Goal: Task Accomplishment & Management: Use online tool/utility

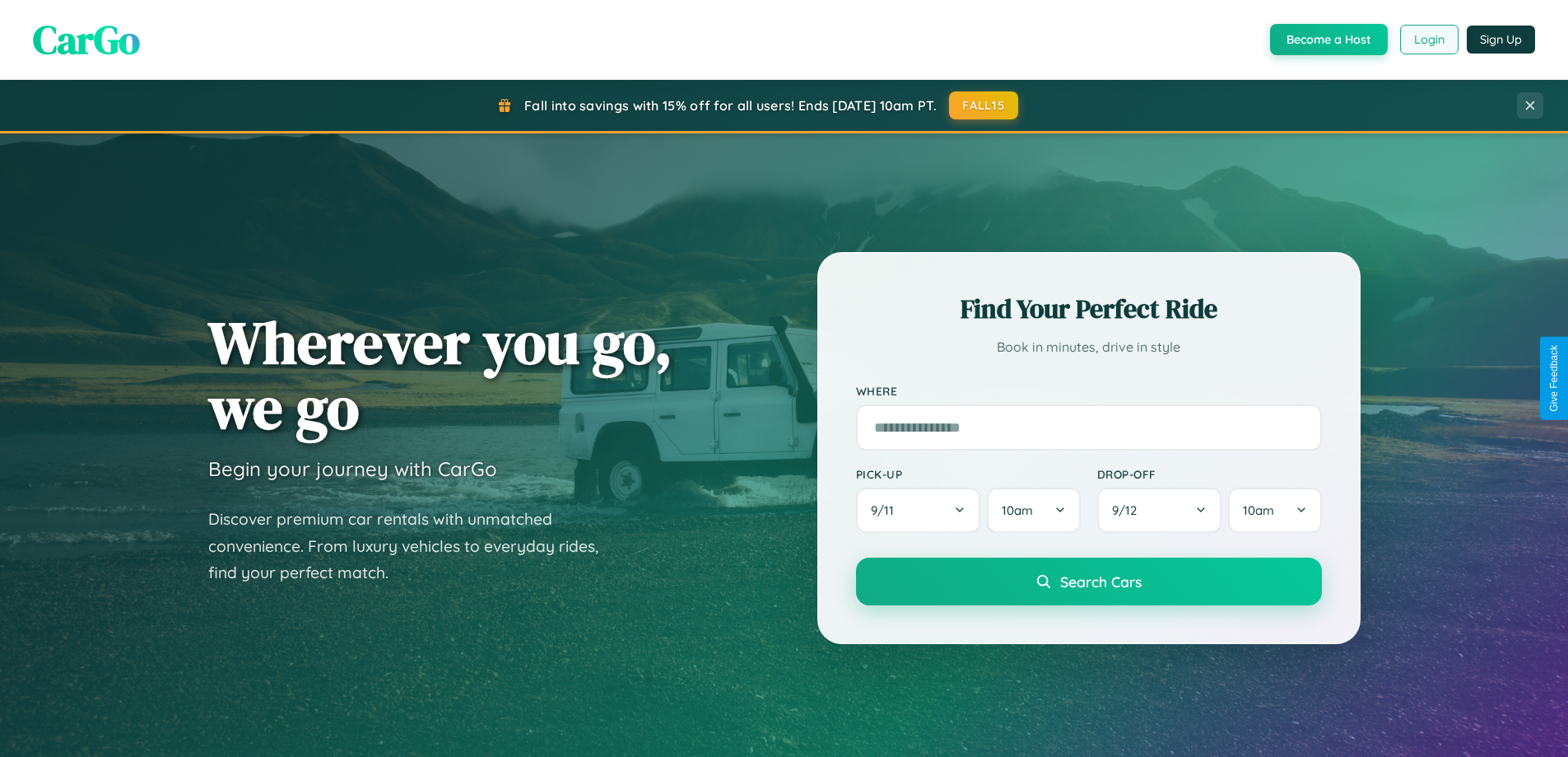
click at [1429, 39] on button "Login" at bounding box center [1430, 39] width 59 height 29
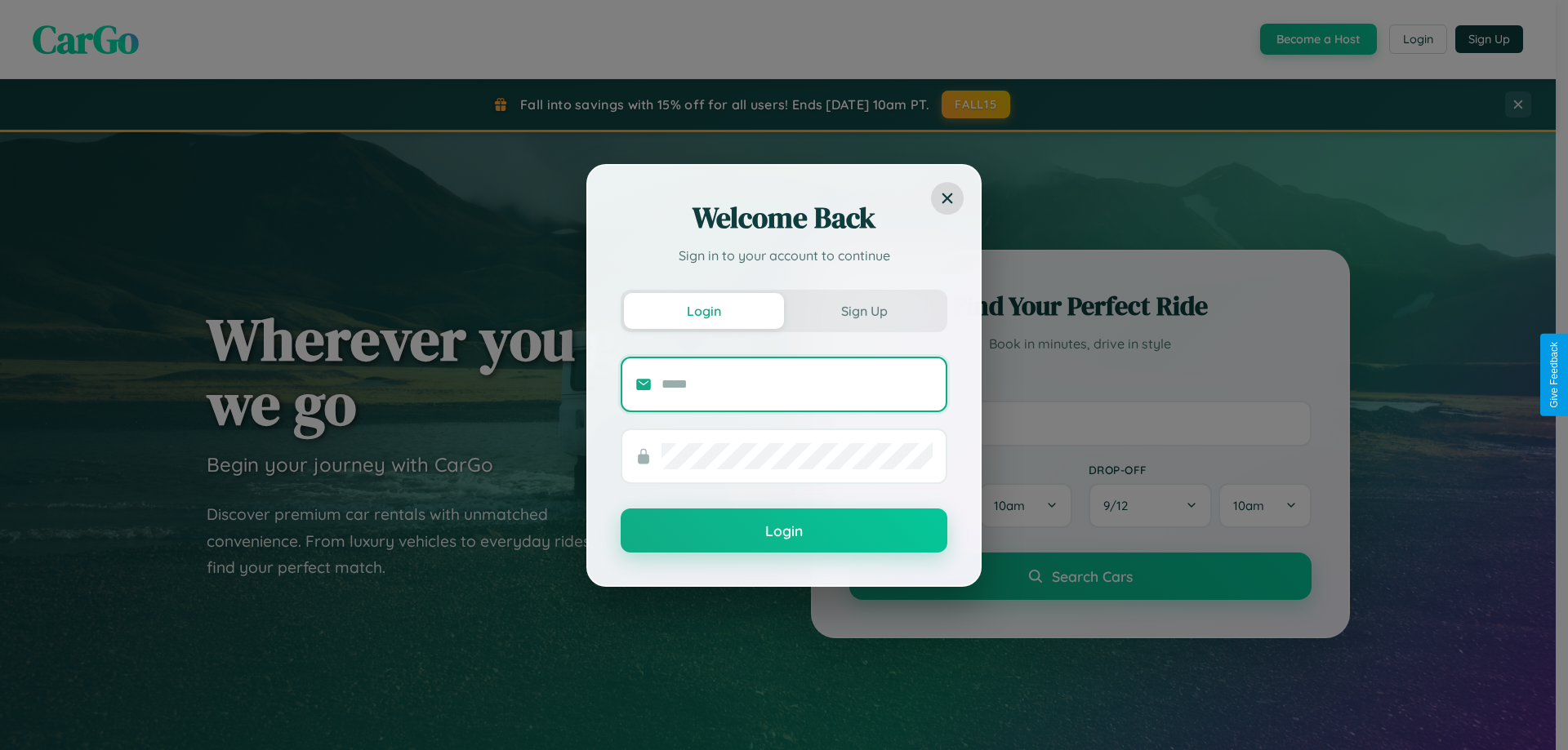
click at [797, 384] on input "text" at bounding box center [797, 384] width 271 height 26
type input "**********"
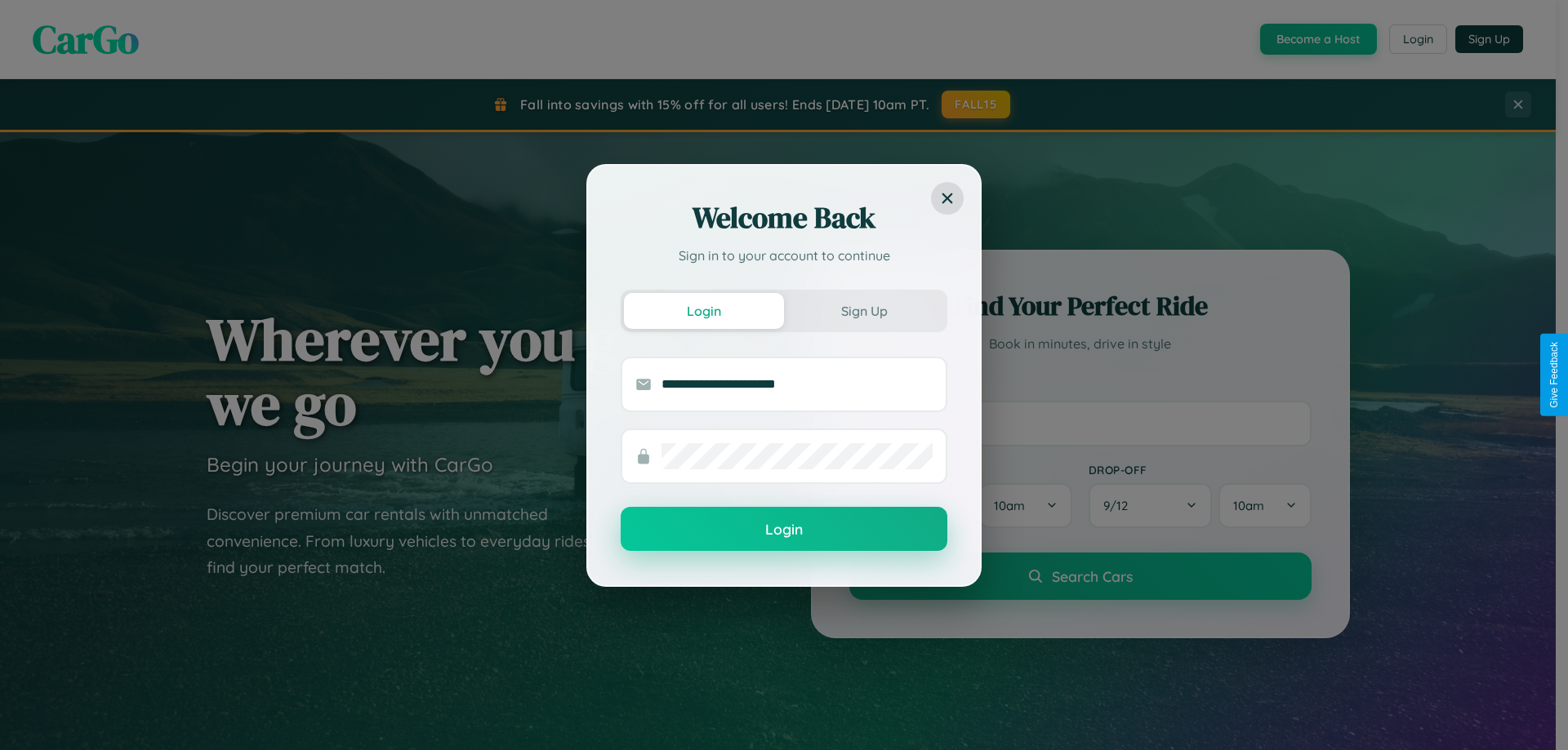
click at [784, 529] on button "Login" at bounding box center [784, 528] width 327 height 44
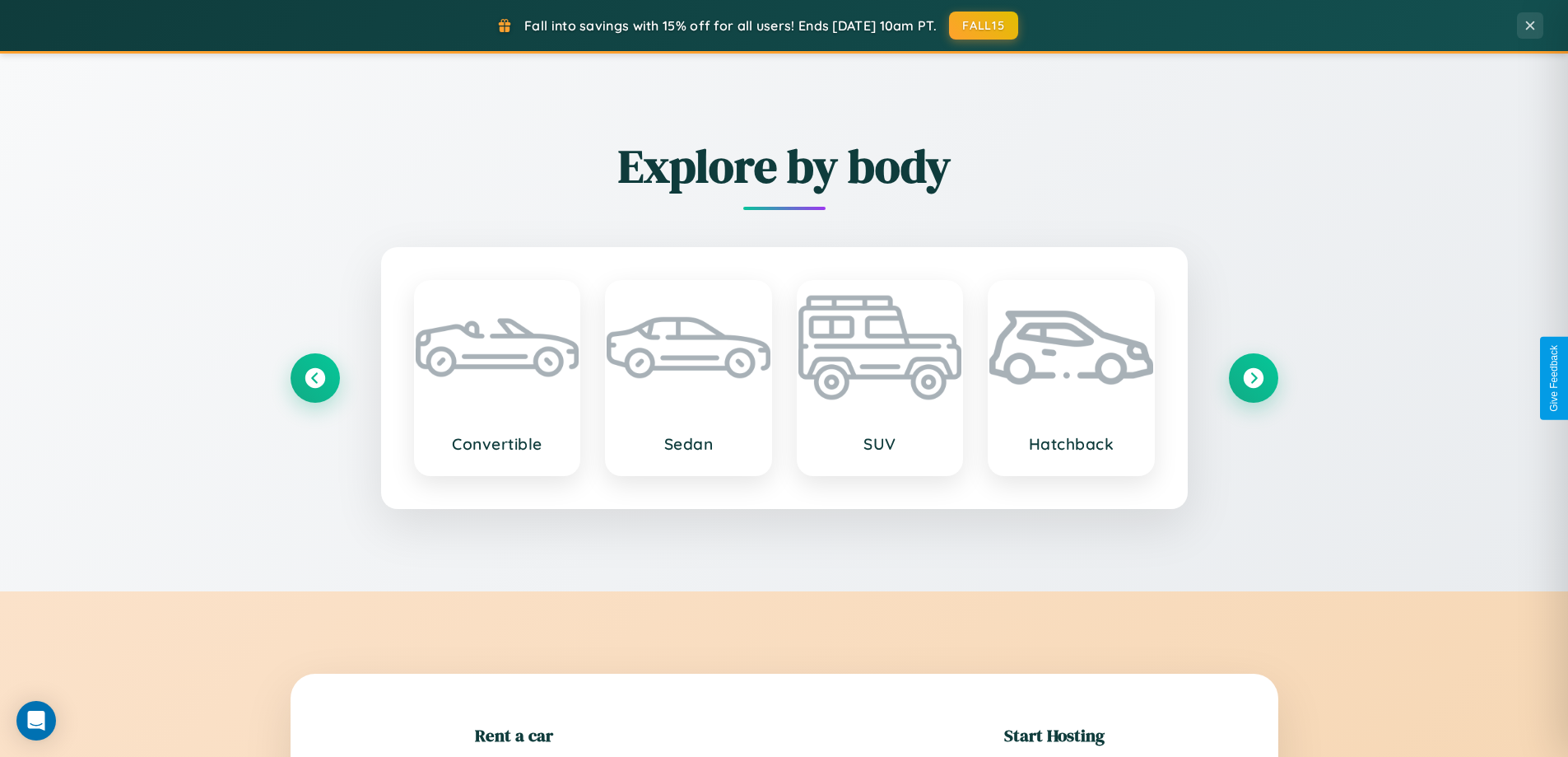
scroll to position [356, 0]
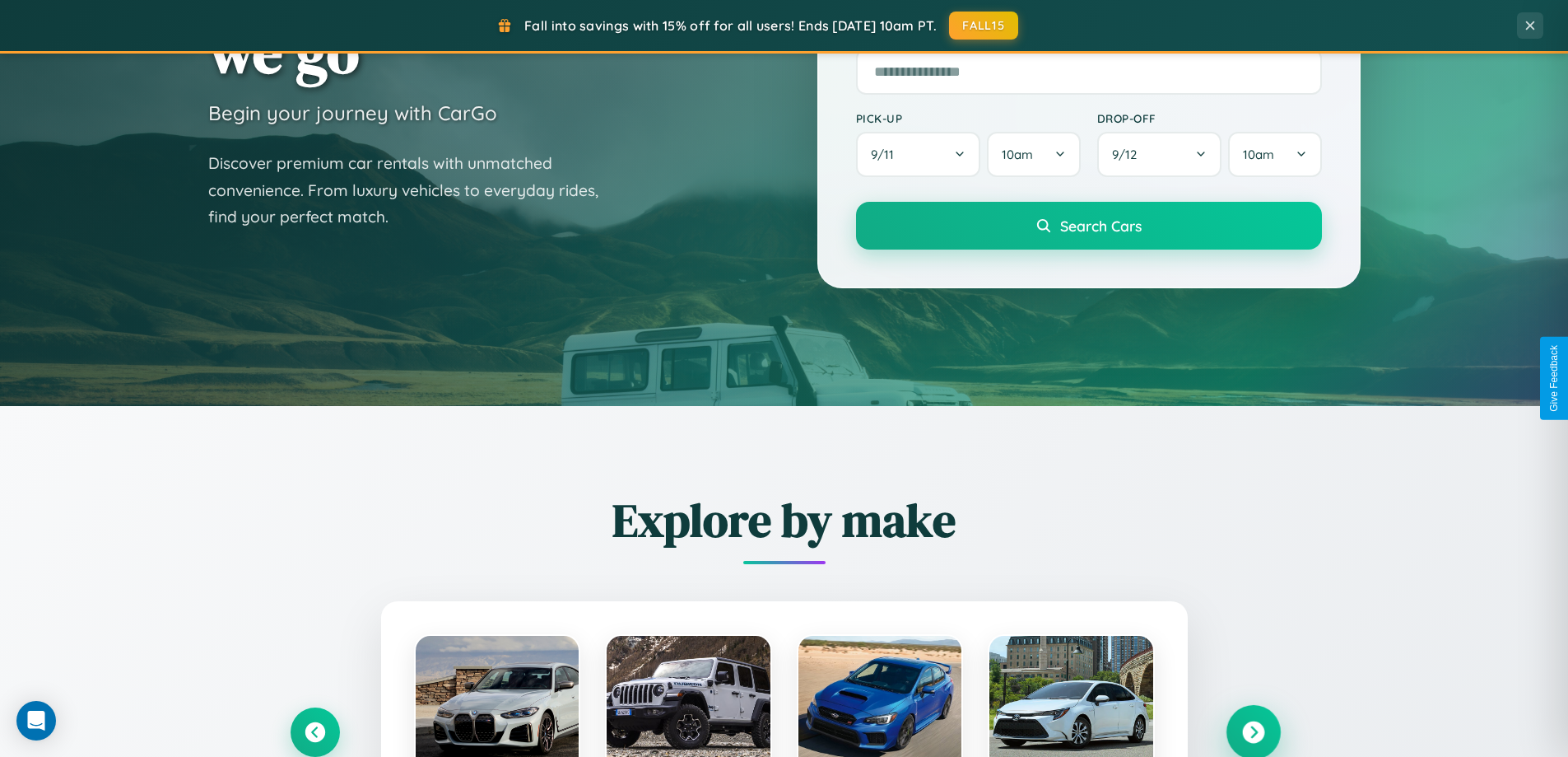
click at [1253, 732] on icon at bounding box center [1253, 732] width 23 height 23
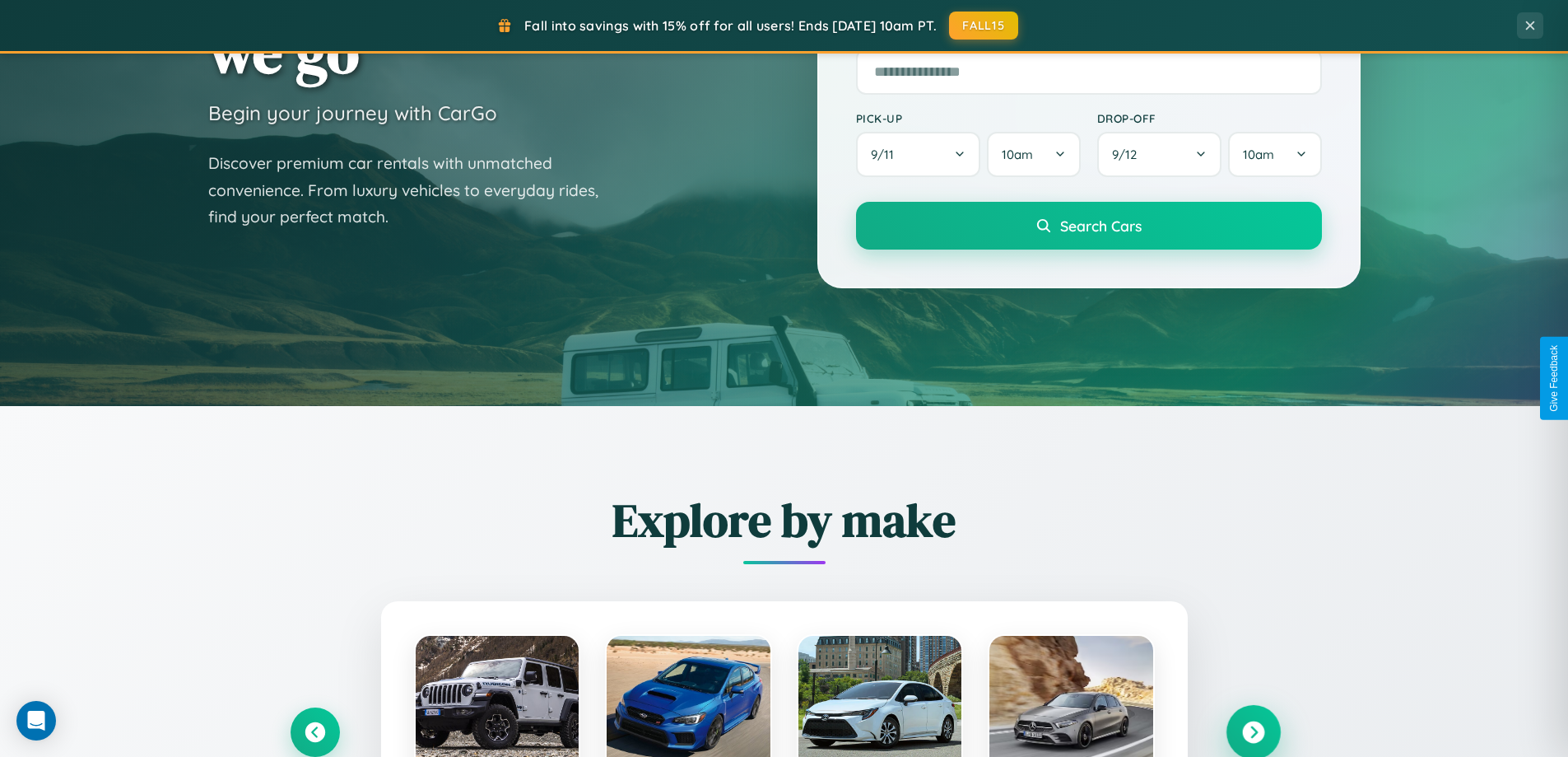
click at [1253, 731] on icon at bounding box center [1253, 732] width 23 height 23
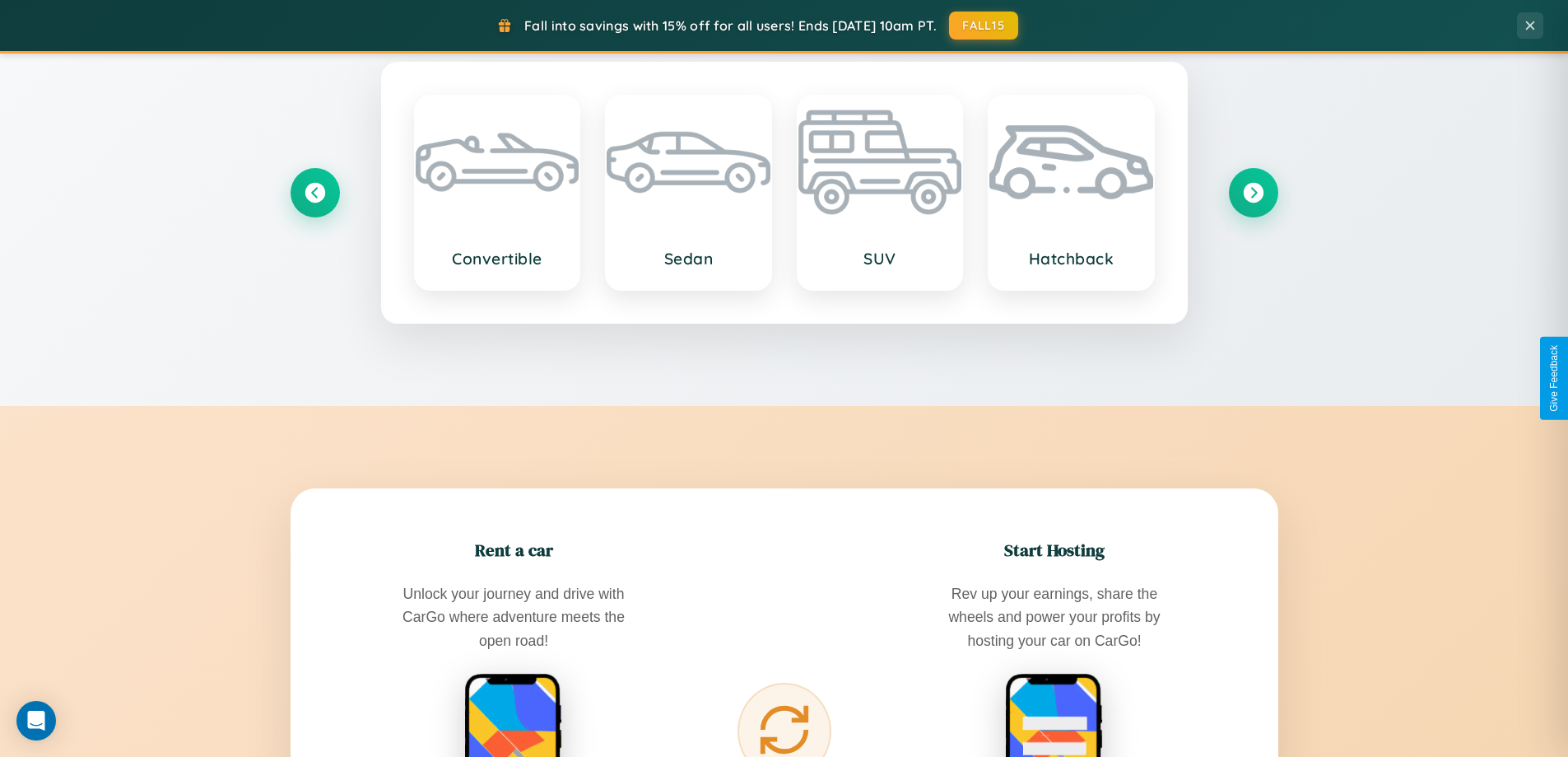
scroll to position [2647, 0]
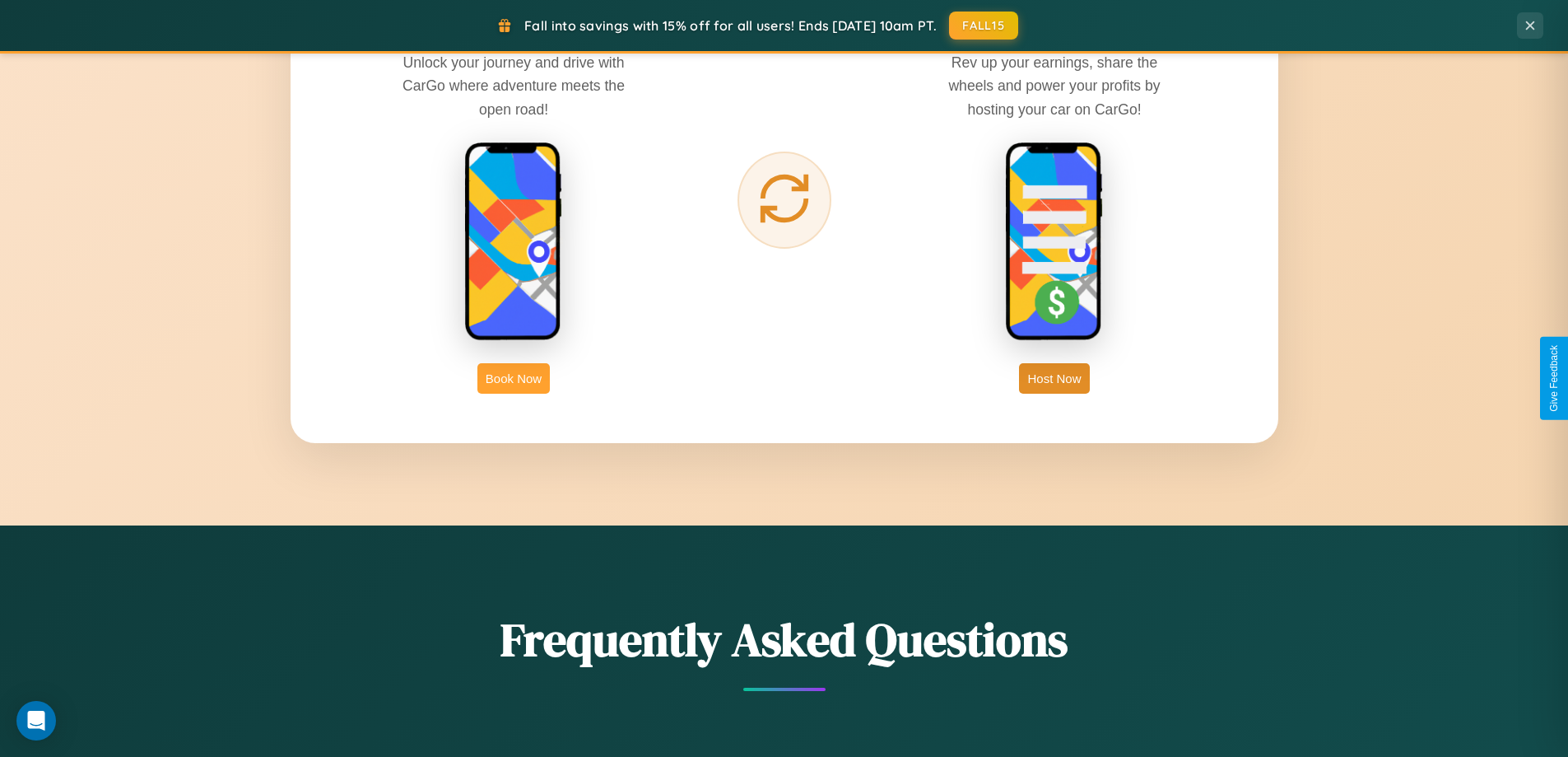
click at [514, 378] on button "Book Now" at bounding box center [514, 378] width 73 height 30
